Goal: Find specific page/section: Find specific page/section

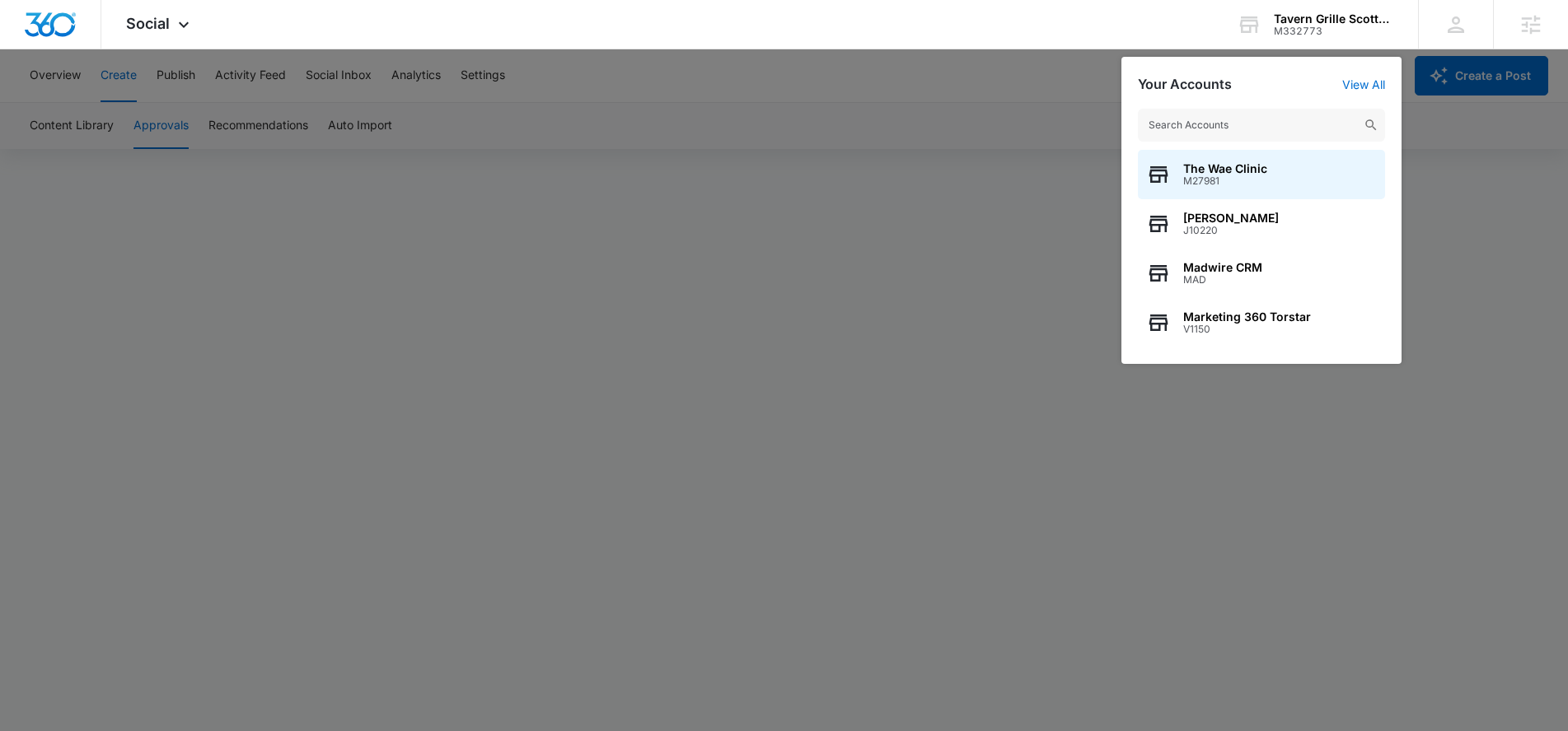
click at [1260, 125] on input "text" at bounding box center [1262, 125] width 247 height 33
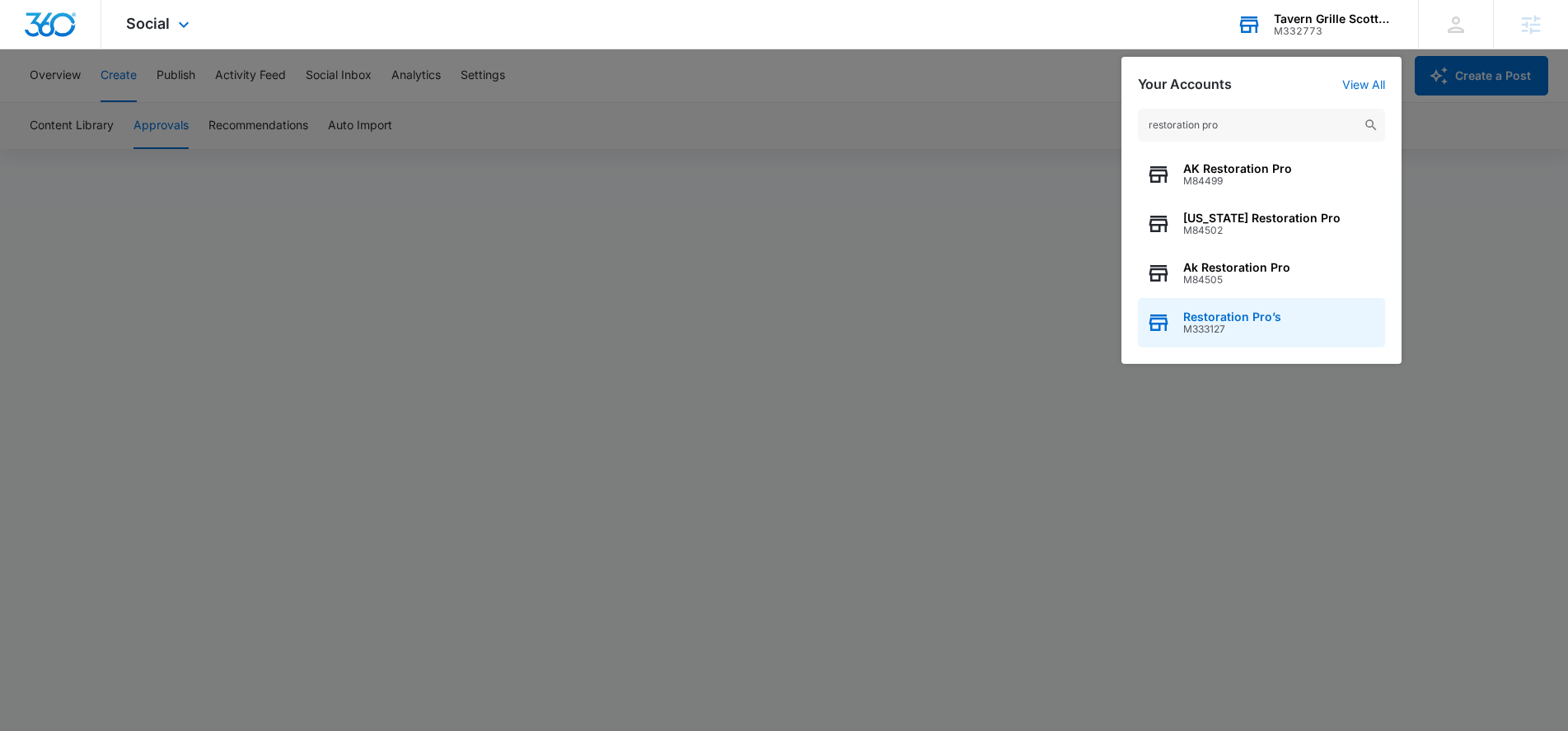
type input "restoration pro"
click at [1226, 320] on span "Restoration Pro’s" at bounding box center [1232, 317] width 98 height 13
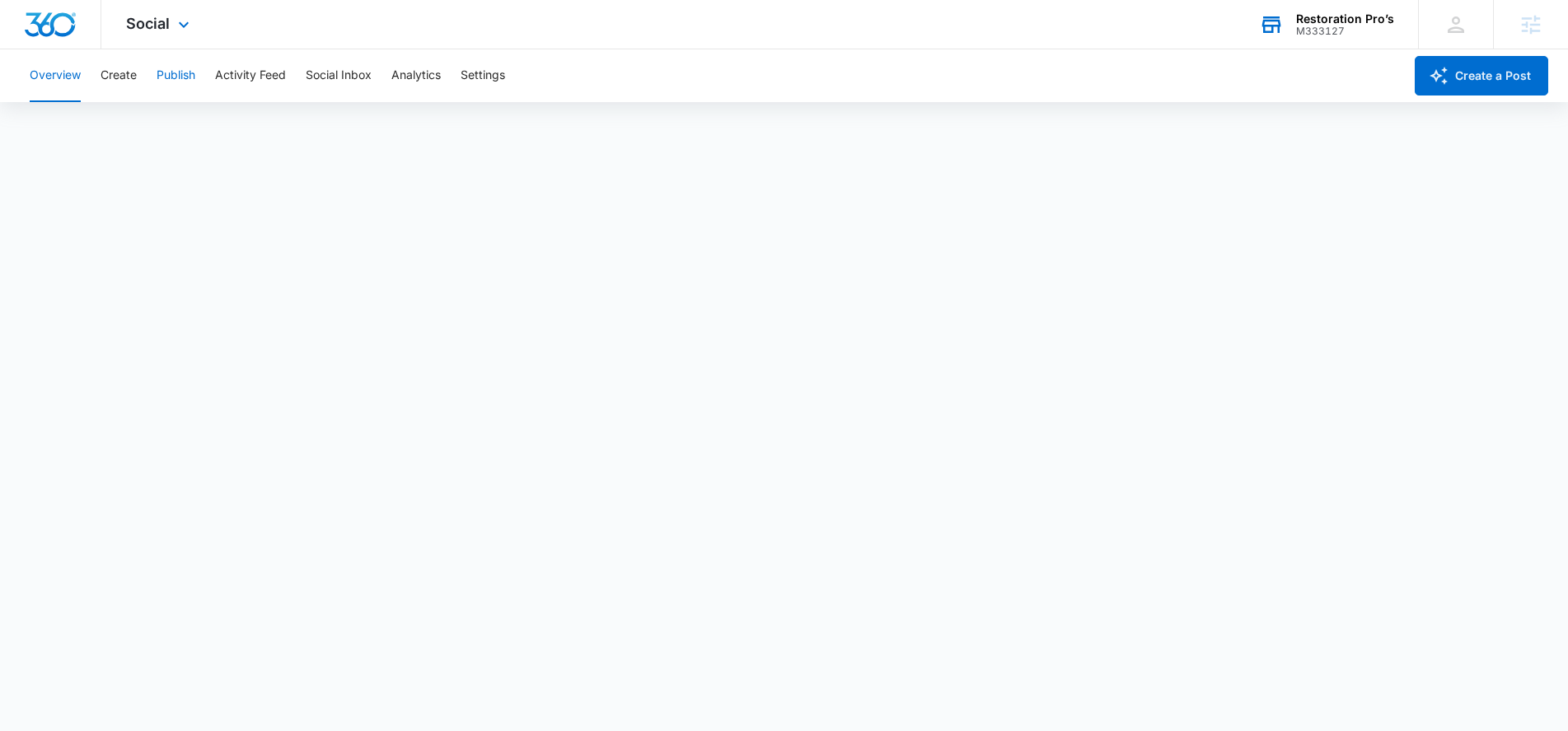
click at [192, 71] on button "Publish" at bounding box center [176, 76] width 38 height 53
click at [499, 63] on button "Settings" at bounding box center [483, 76] width 45 height 53
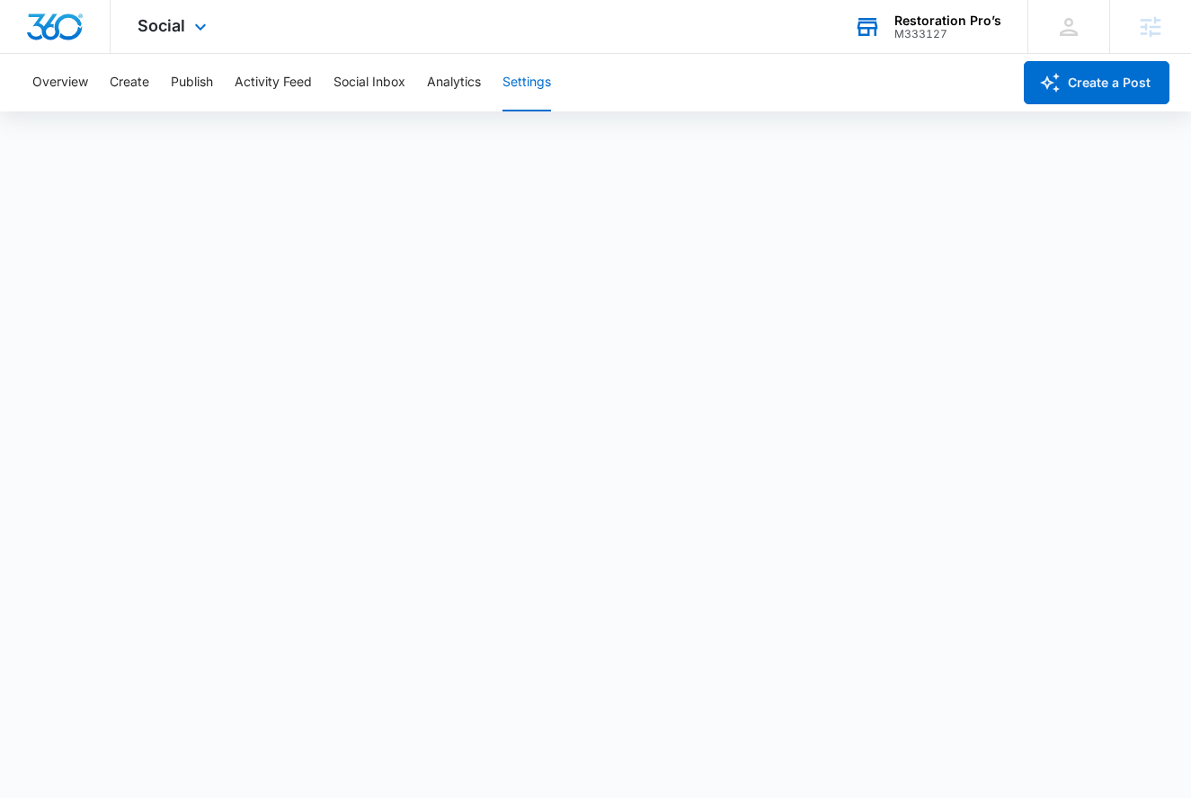
scroll to position [4, 0]
click at [956, 5] on div "Restoration Pro’s M333127 Your Accounts View All" at bounding box center [927, 26] width 200 height 53
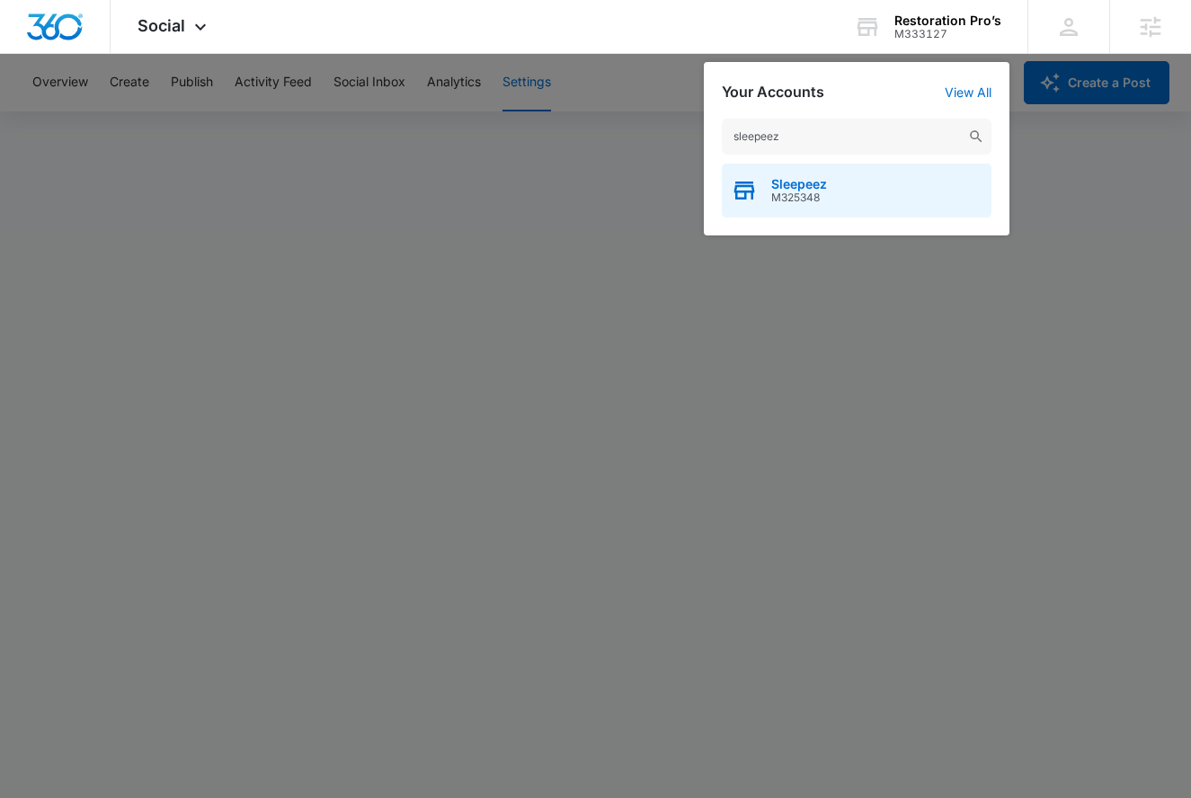
type input "sleepeez"
click at [795, 187] on span "Sleepeez" at bounding box center [799, 184] width 56 height 14
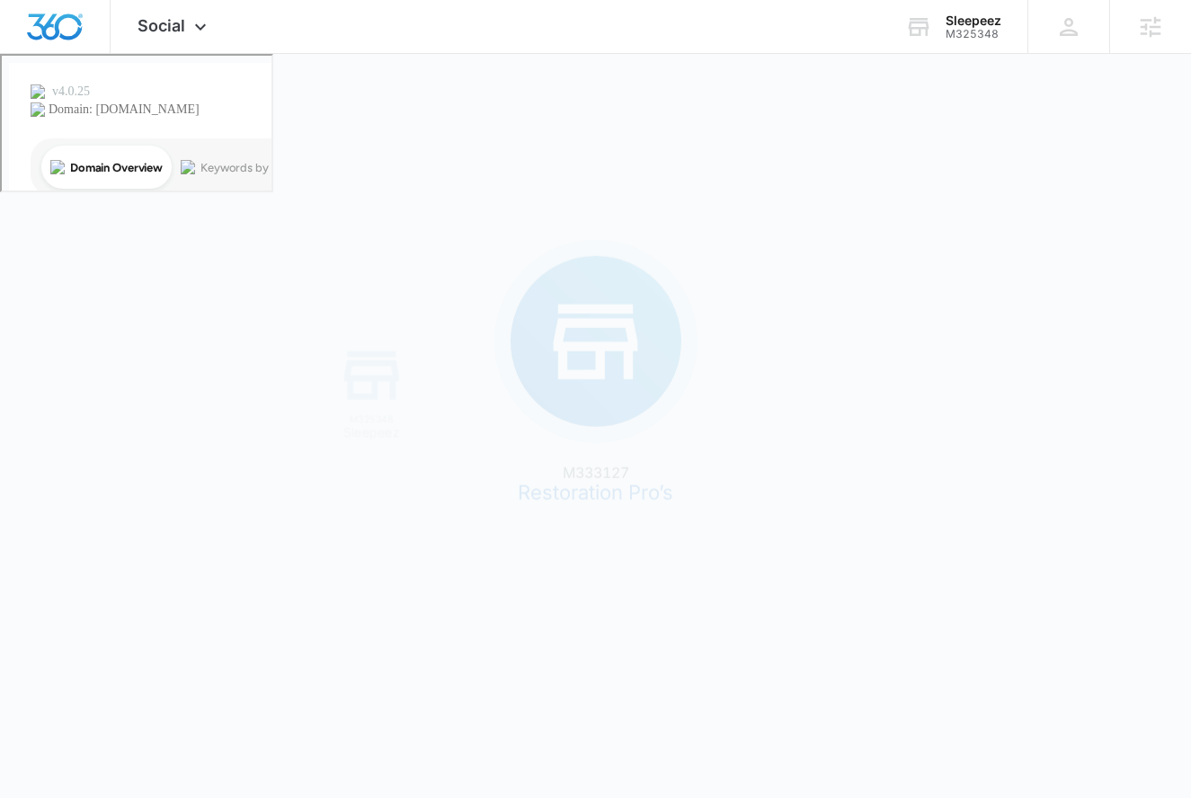
scroll to position [0, 0]
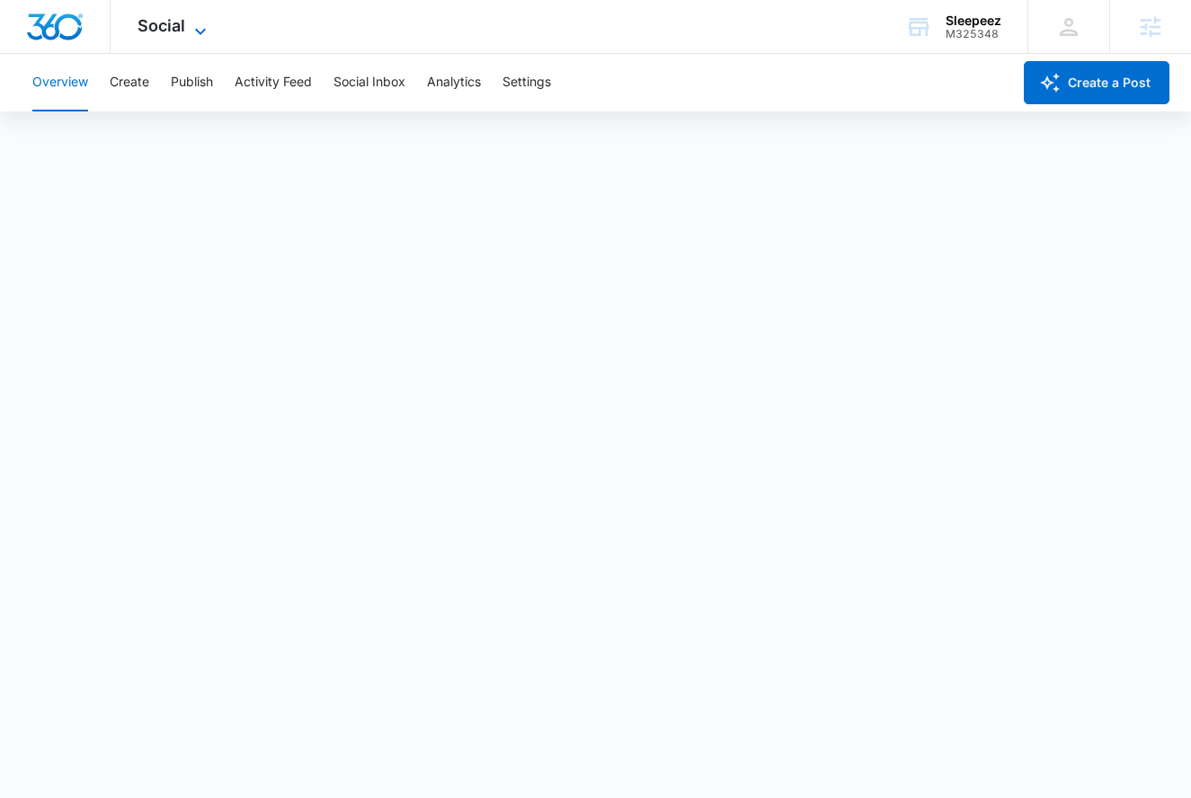
click at [183, 23] on span "Social" at bounding box center [162, 25] width 48 height 19
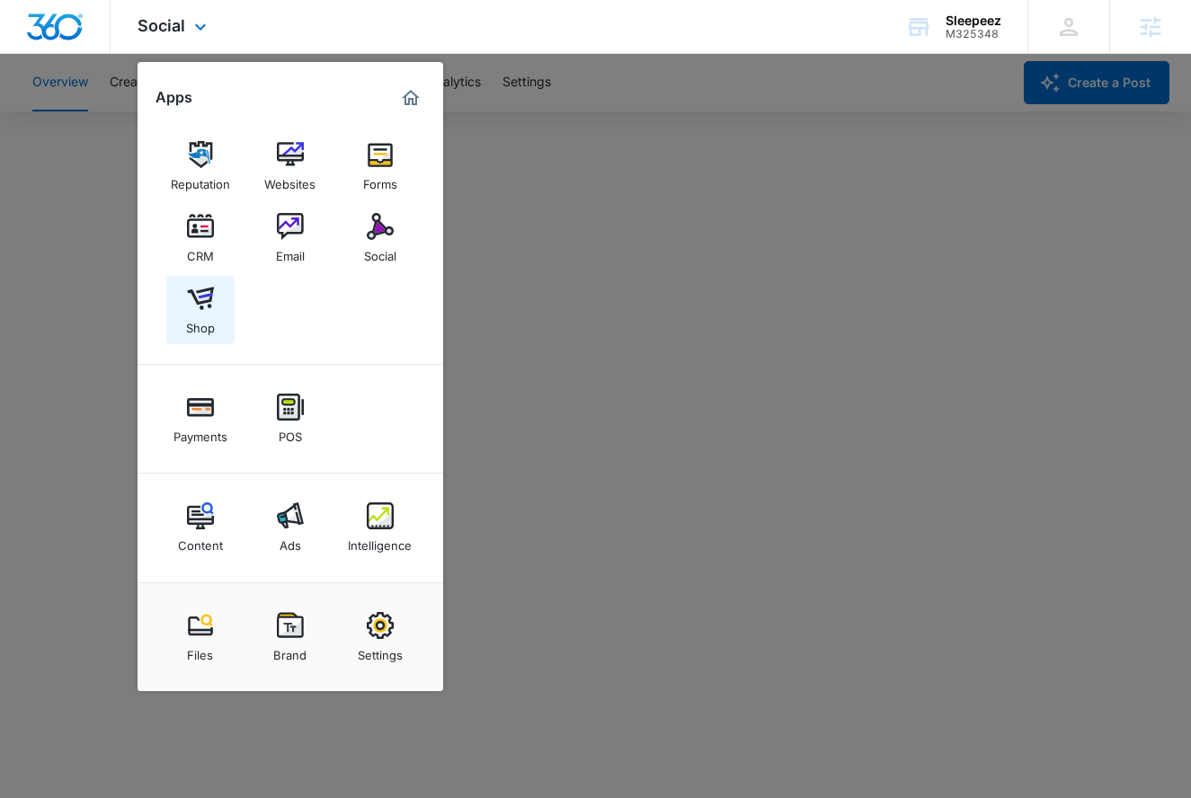
click at [197, 289] on img at bounding box center [200, 298] width 27 height 27
